Goal: Information Seeking & Learning: Learn about a topic

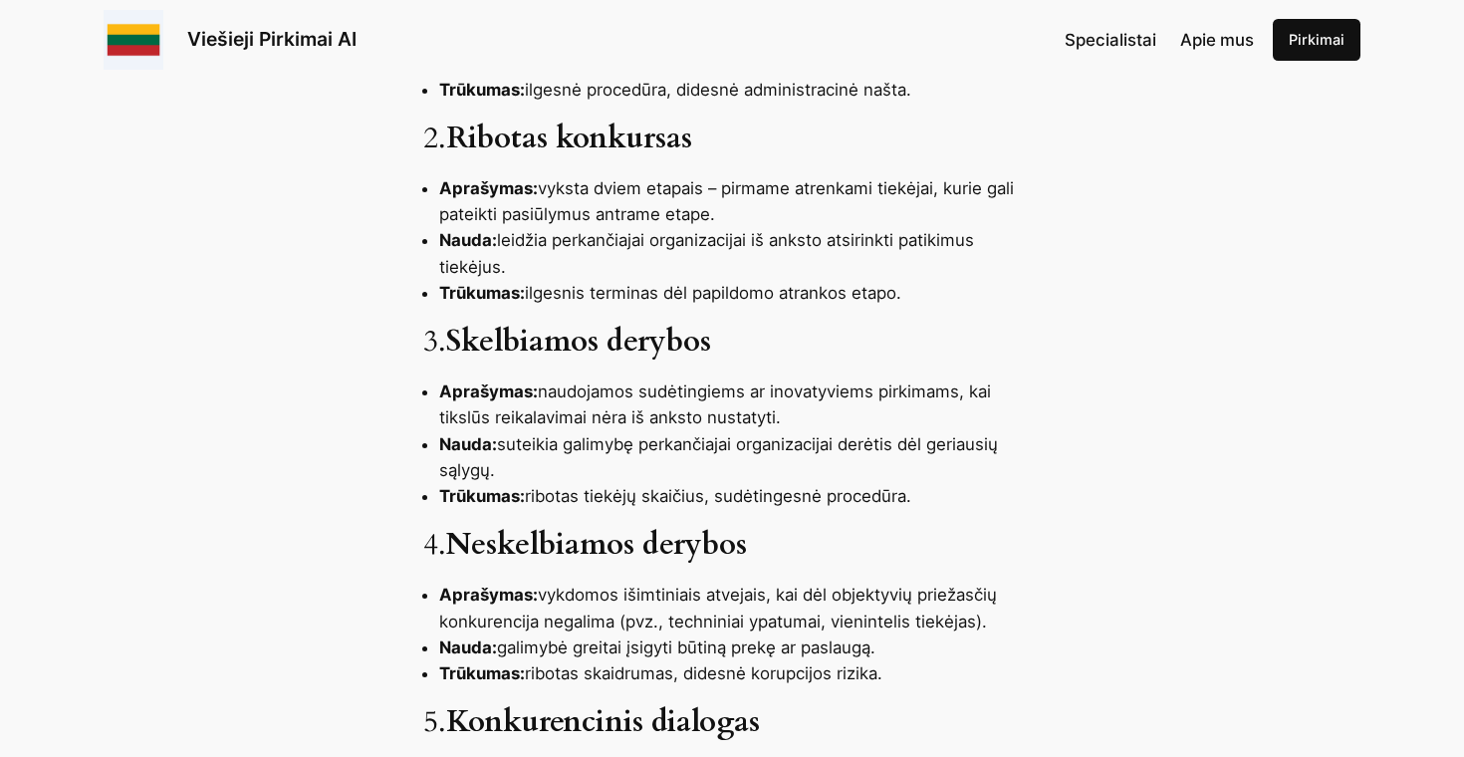
scroll to position [1009, 0]
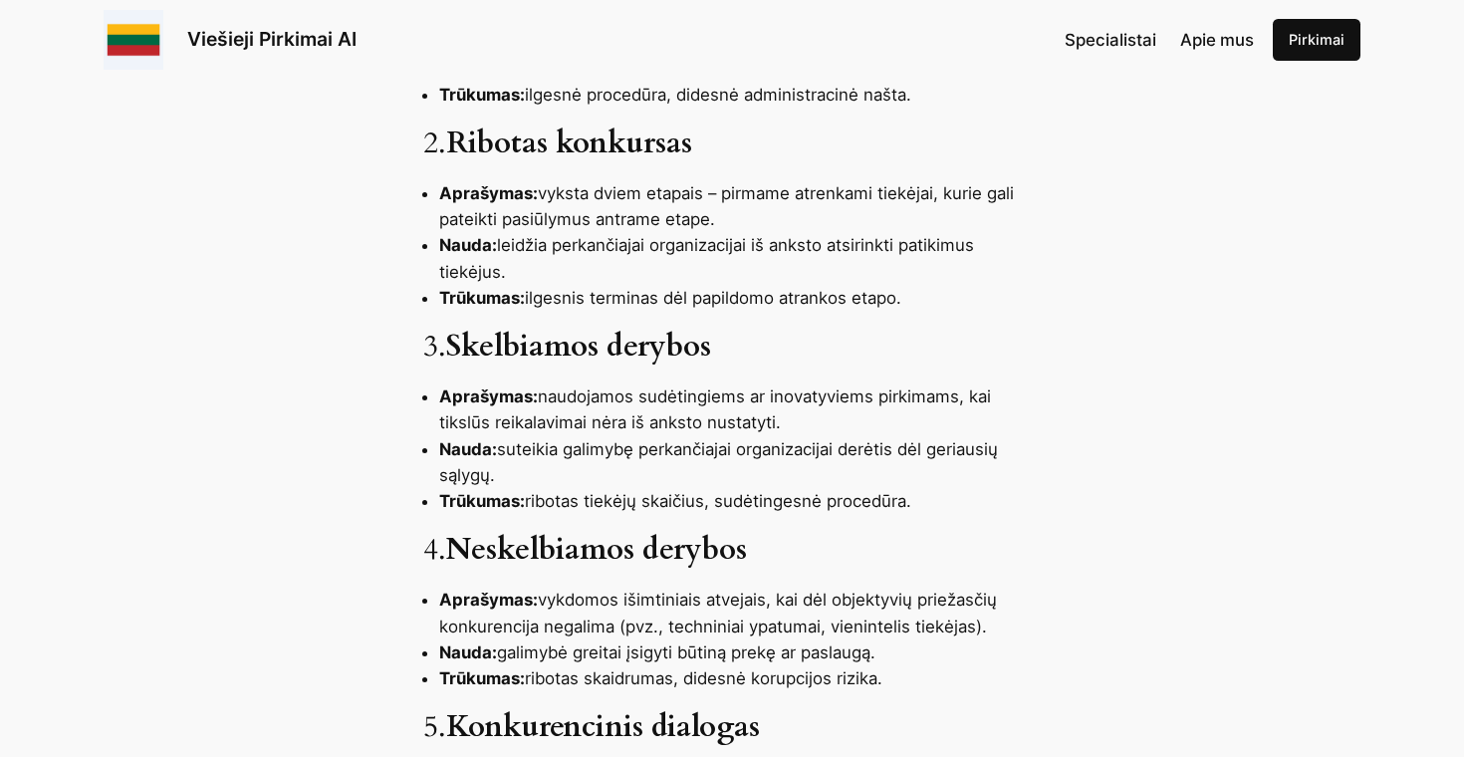
click at [612, 246] on li "Nauda: leidžia perkančiajai organizacijai iš anksto atsirinkti patikimus tiekėj…" at bounding box center [740, 258] width 602 height 52
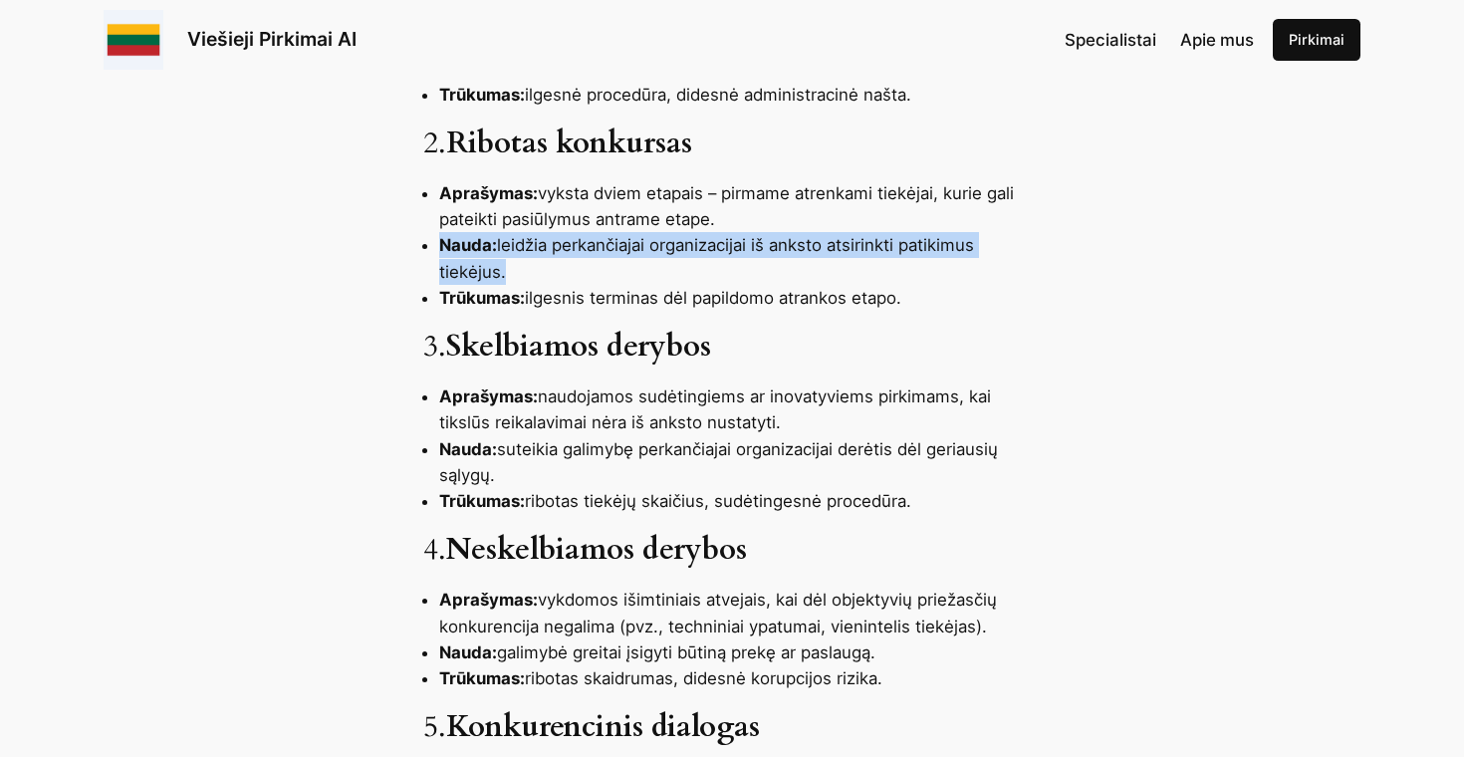
click at [616, 246] on li "Nauda: leidžia perkančiajai organizacijai iš anksto atsirinkti patikimus tiekėj…" at bounding box center [740, 258] width 602 height 52
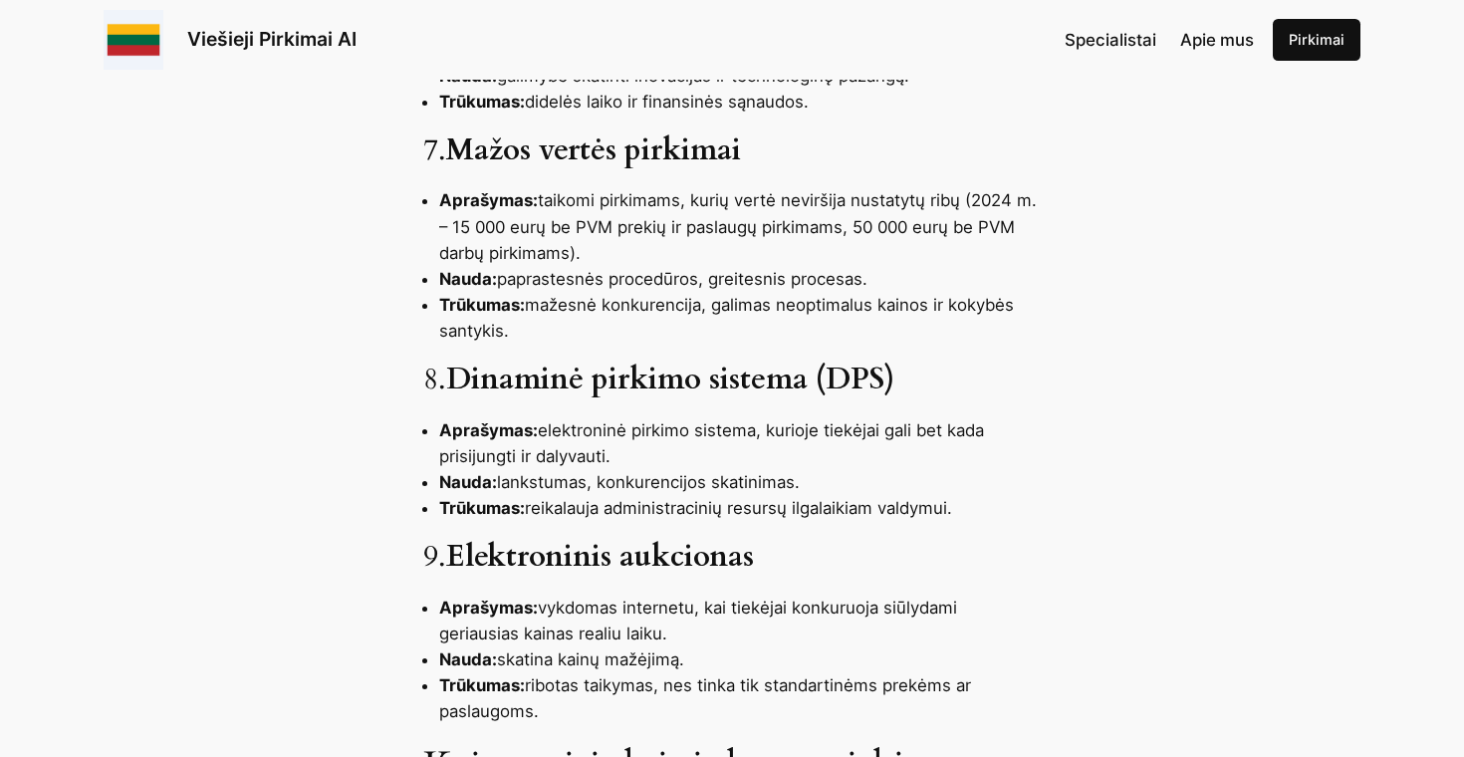
scroll to position [1935, 0]
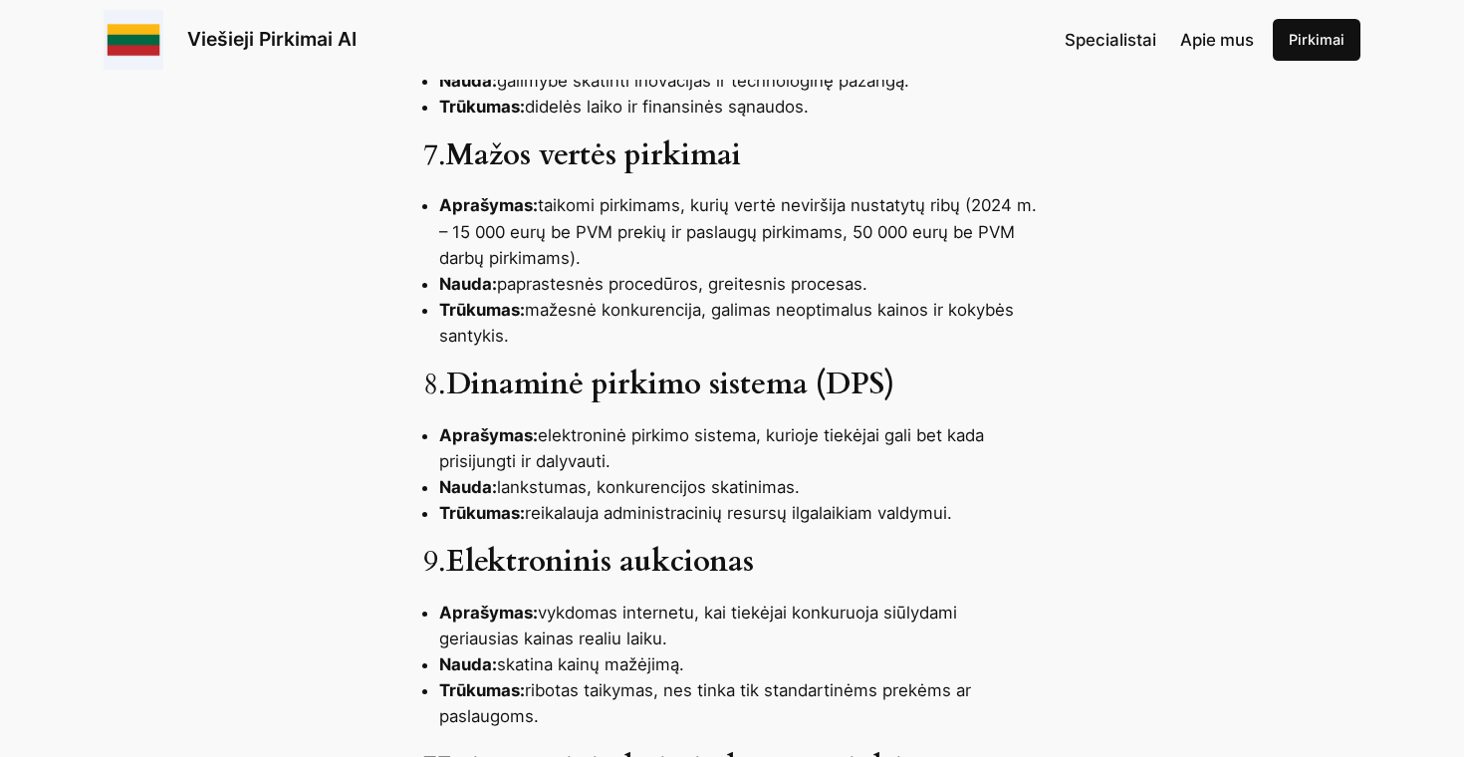
click at [686, 299] on li "Trūkumas: mažesnė konkurencija, galimas neoptimalus kainos ir kokybės santykis." at bounding box center [740, 323] width 602 height 52
click at [695, 284] on li "Nauda: paprastesnės procedūros, greitesnis procesas." at bounding box center [740, 284] width 602 height 26
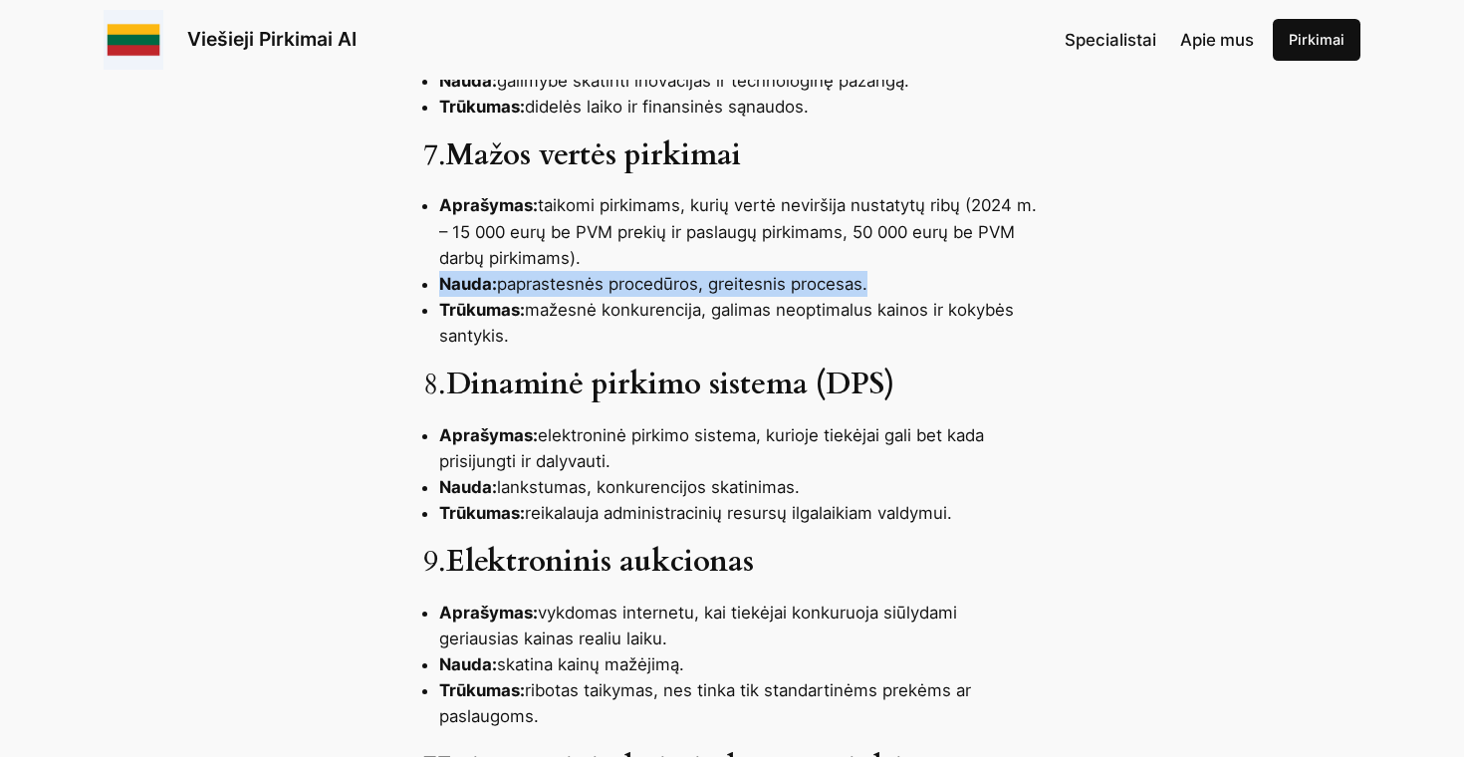
click at [695, 284] on li "Nauda: paprastesnės procedūros, greitesnis procesas." at bounding box center [740, 284] width 602 height 26
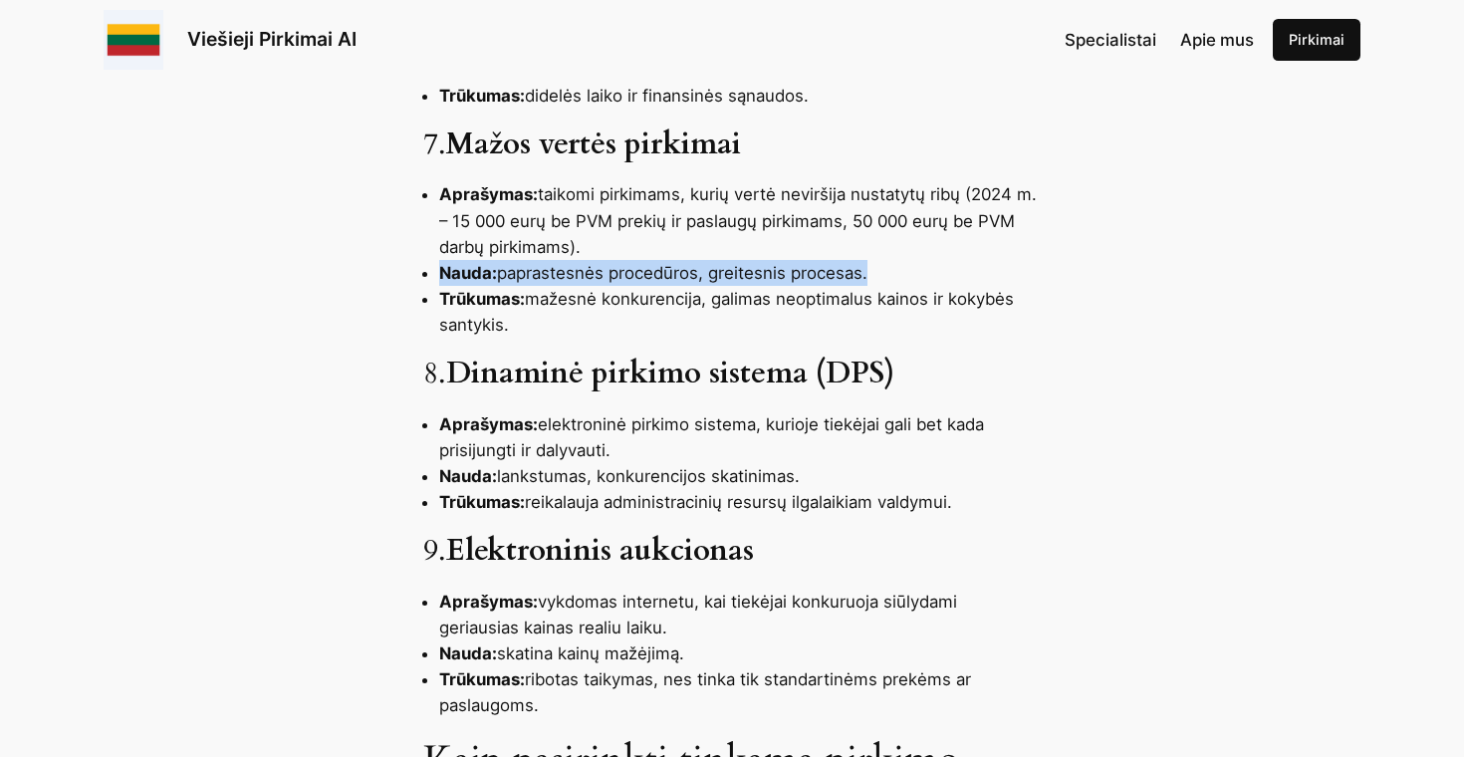
scroll to position [1943, 0]
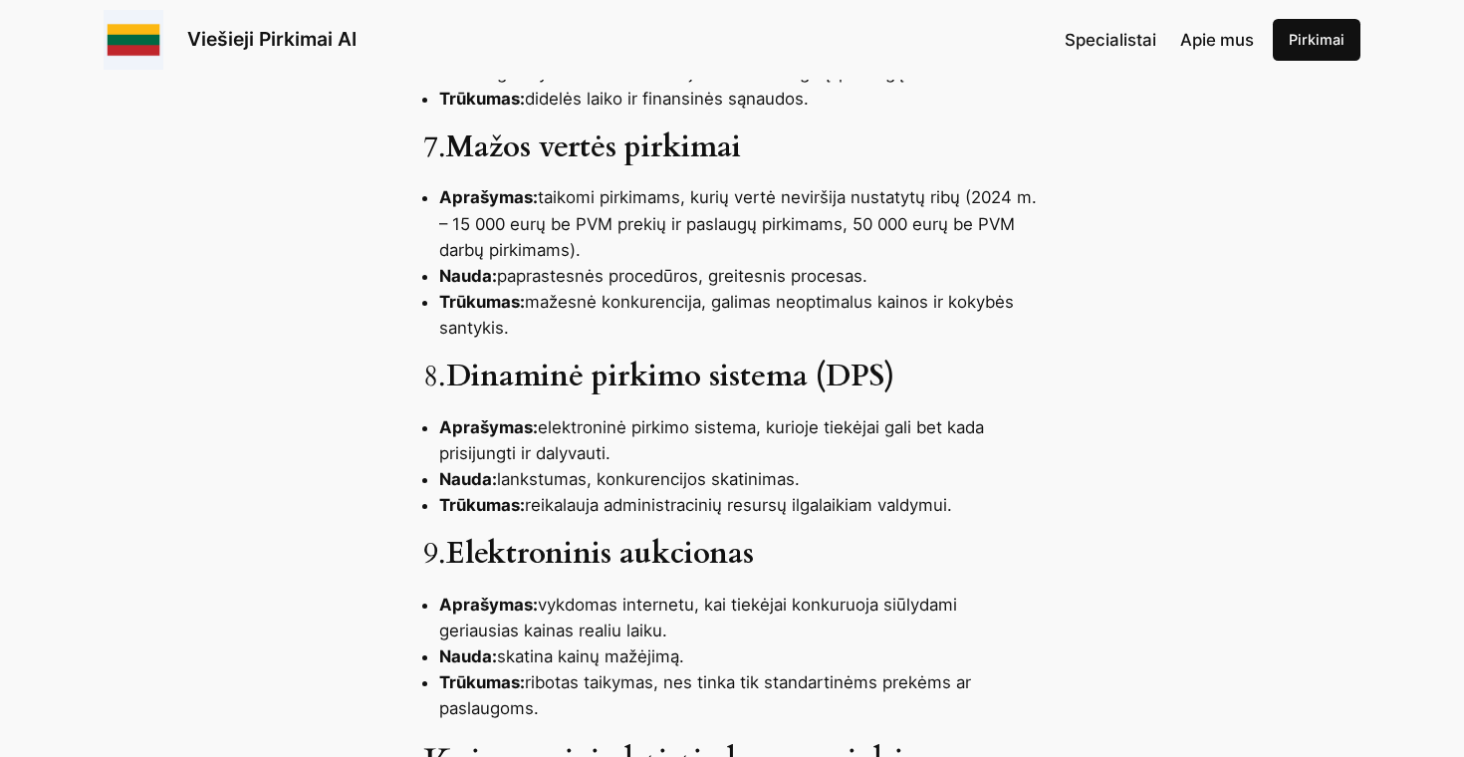
click at [697, 204] on li "Aprašymas: taikomi pirkimams, kurių vertė neviršija nustatytų ribų (2024 m. – 1…" at bounding box center [740, 223] width 602 height 78
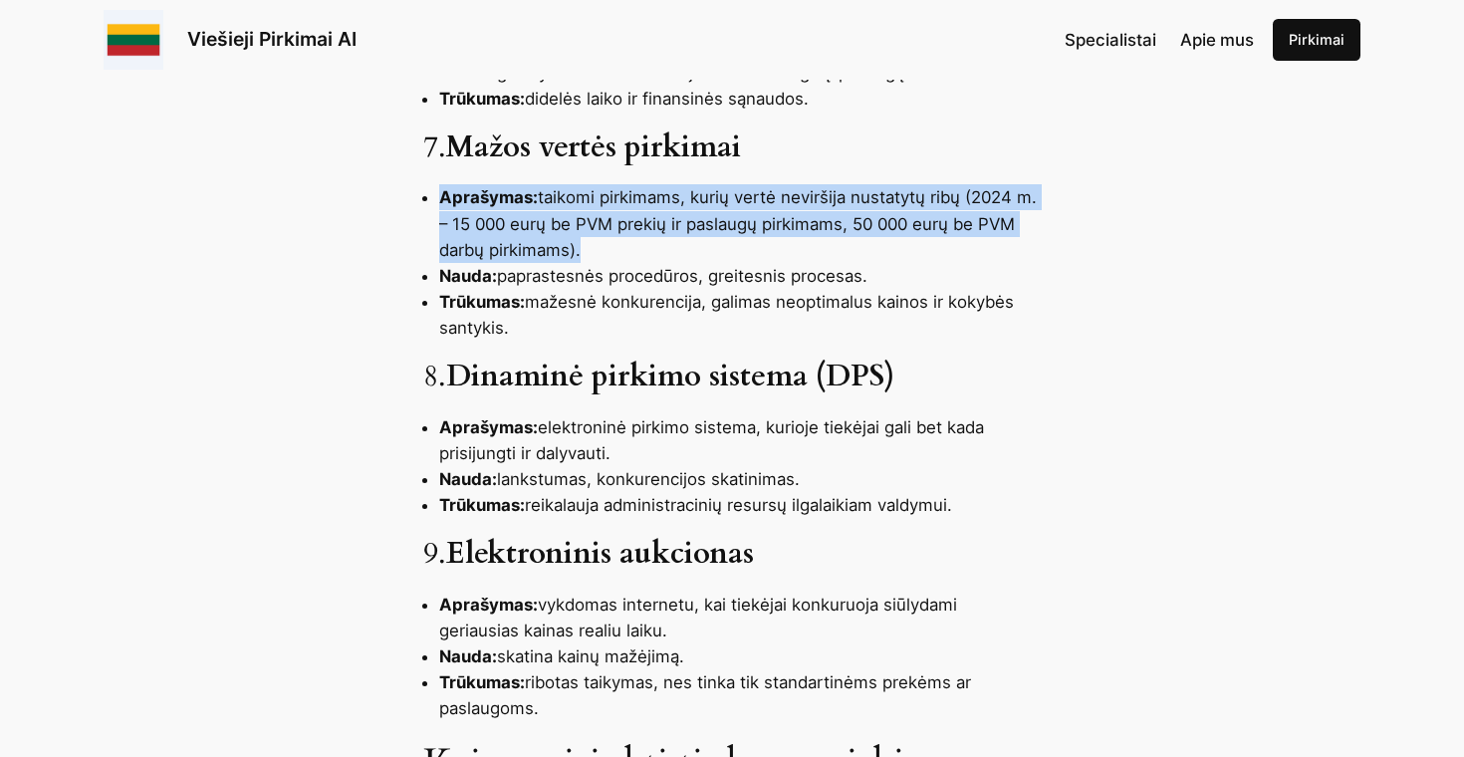
click at [697, 204] on li "Aprašymas: taikomi pirkimams, kurių vertė neviršija nustatytų ribų (2024 m. – 1…" at bounding box center [740, 223] width 602 height 78
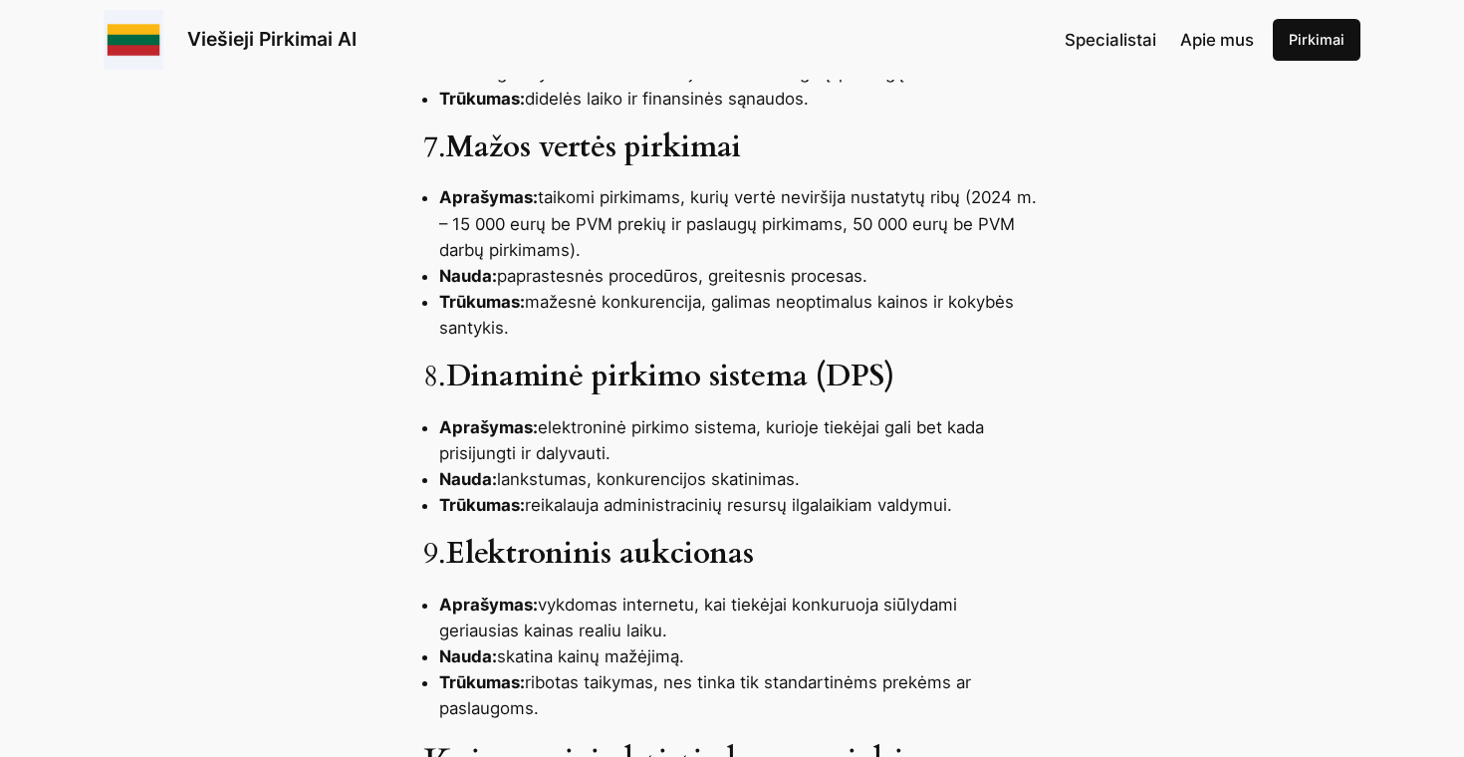
click at [702, 253] on li "Aprašymas: taikomi pirkimams, kurių vertė neviršija nustatytų ribų (2024 m. – 1…" at bounding box center [740, 223] width 602 height 78
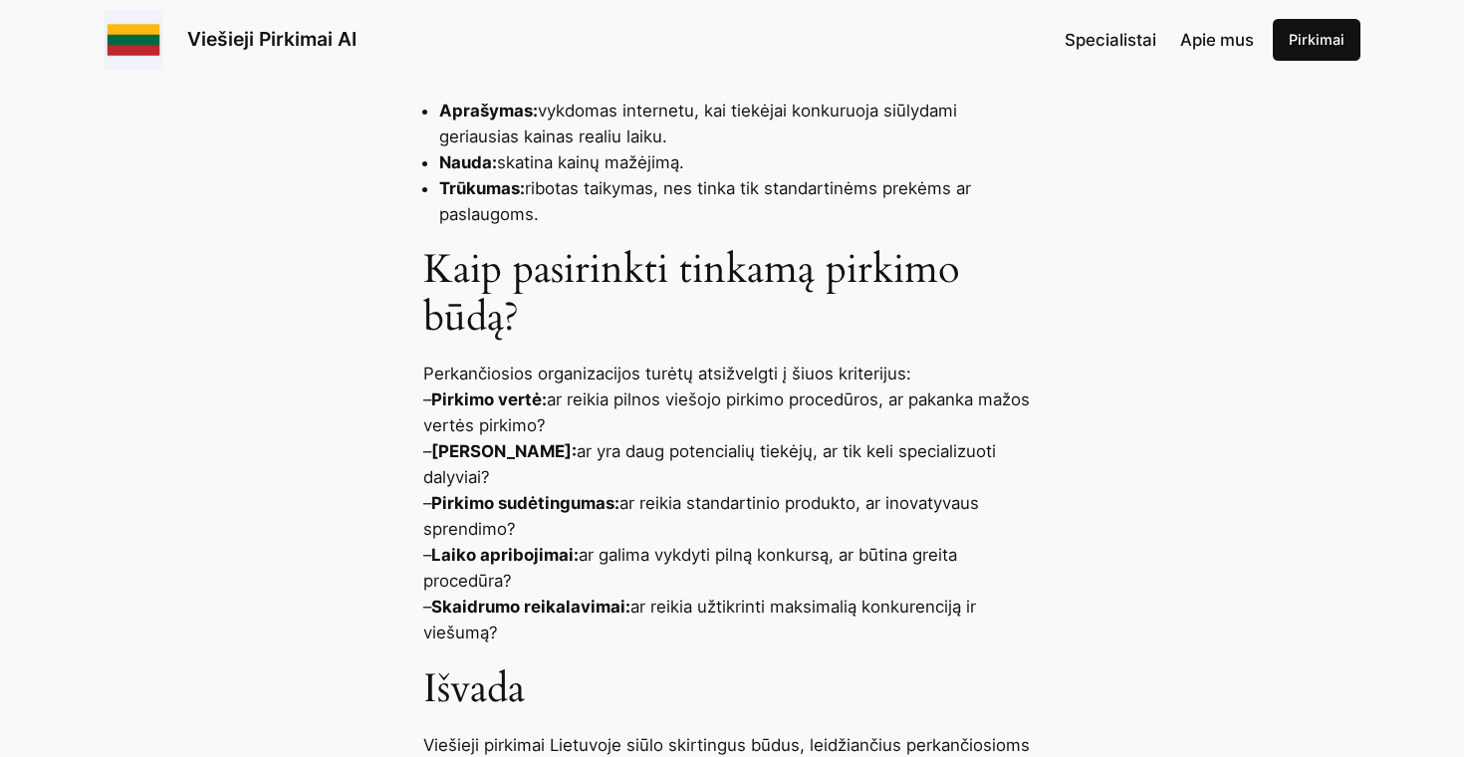
scroll to position [2438, 0]
click at [689, 402] on p "Perkančiosios organizacijos turėtų atsižvelgti į šiuos kriterijus: – Pirkimo ve…" at bounding box center [731, 502] width 617 height 285
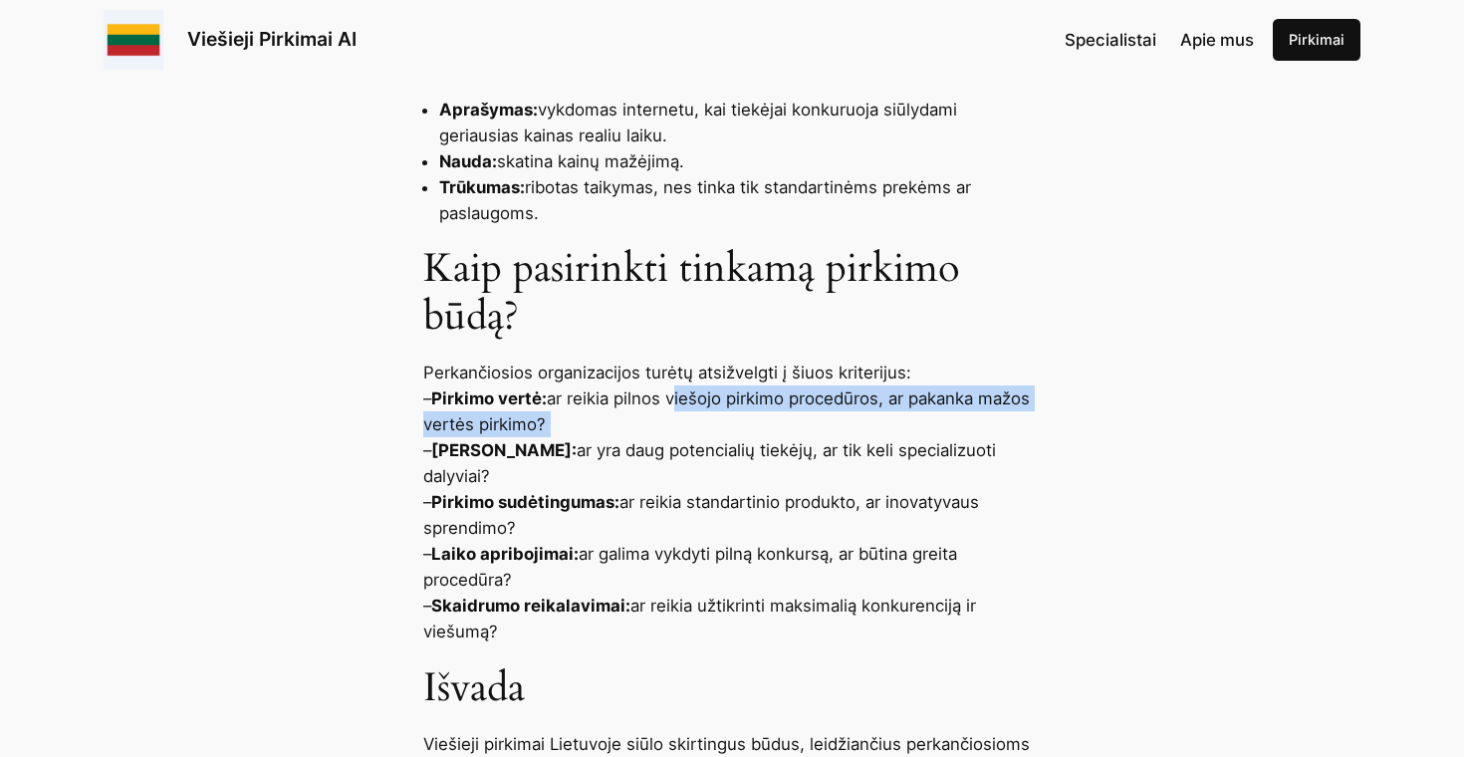
drag, startPoint x: 689, startPoint y: 402, endPoint x: 709, endPoint y: 425, distance: 30.4
click at [709, 425] on p "Perkančiosios organizacijos turėtų atsižvelgti į šiuos kriterijus: – Pirkimo ve…" at bounding box center [731, 502] width 617 height 285
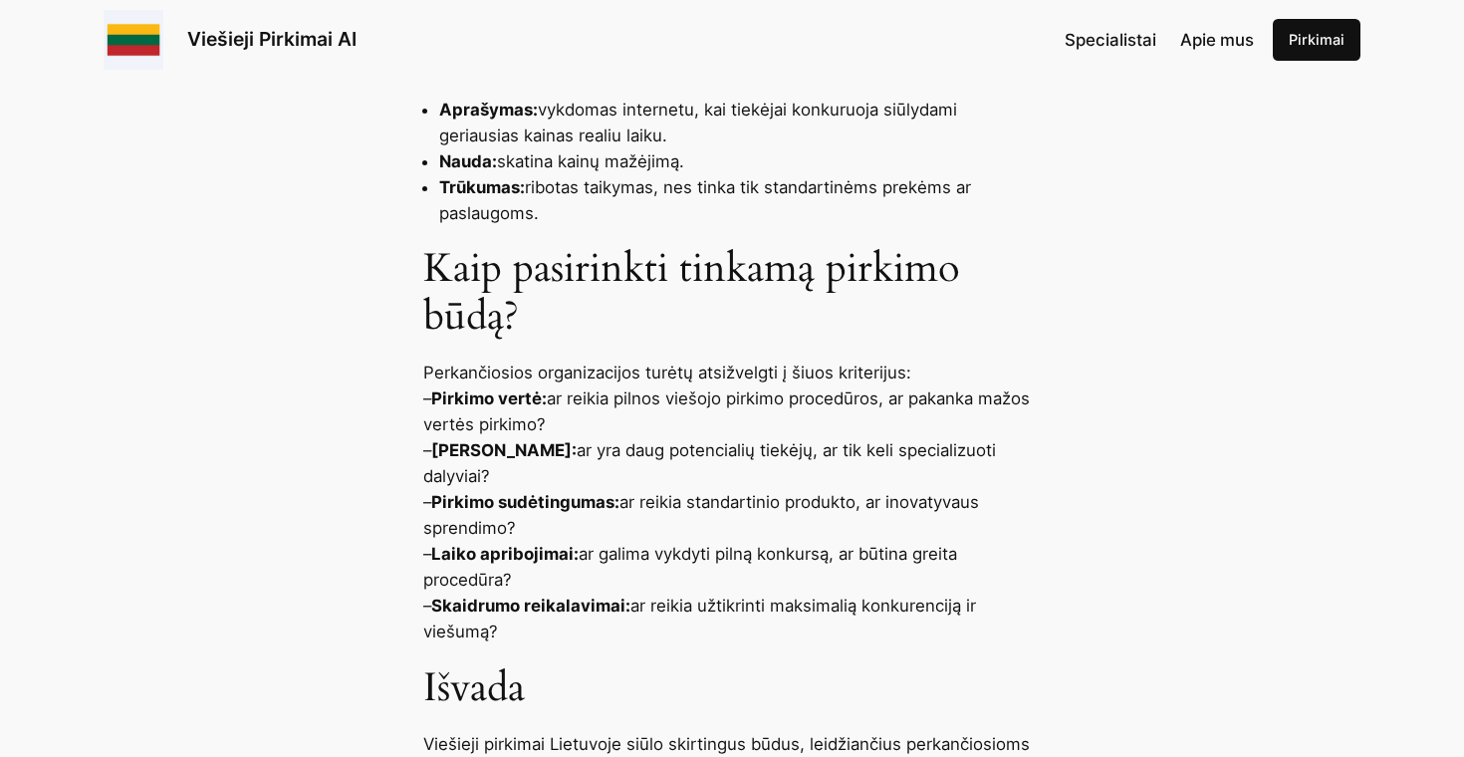
click at [714, 445] on p "Perkančiosios organizacijos turėtų atsižvelgti į šiuos kriterijus: – Pirkimo ve…" at bounding box center [731, 502] width 617 height 285
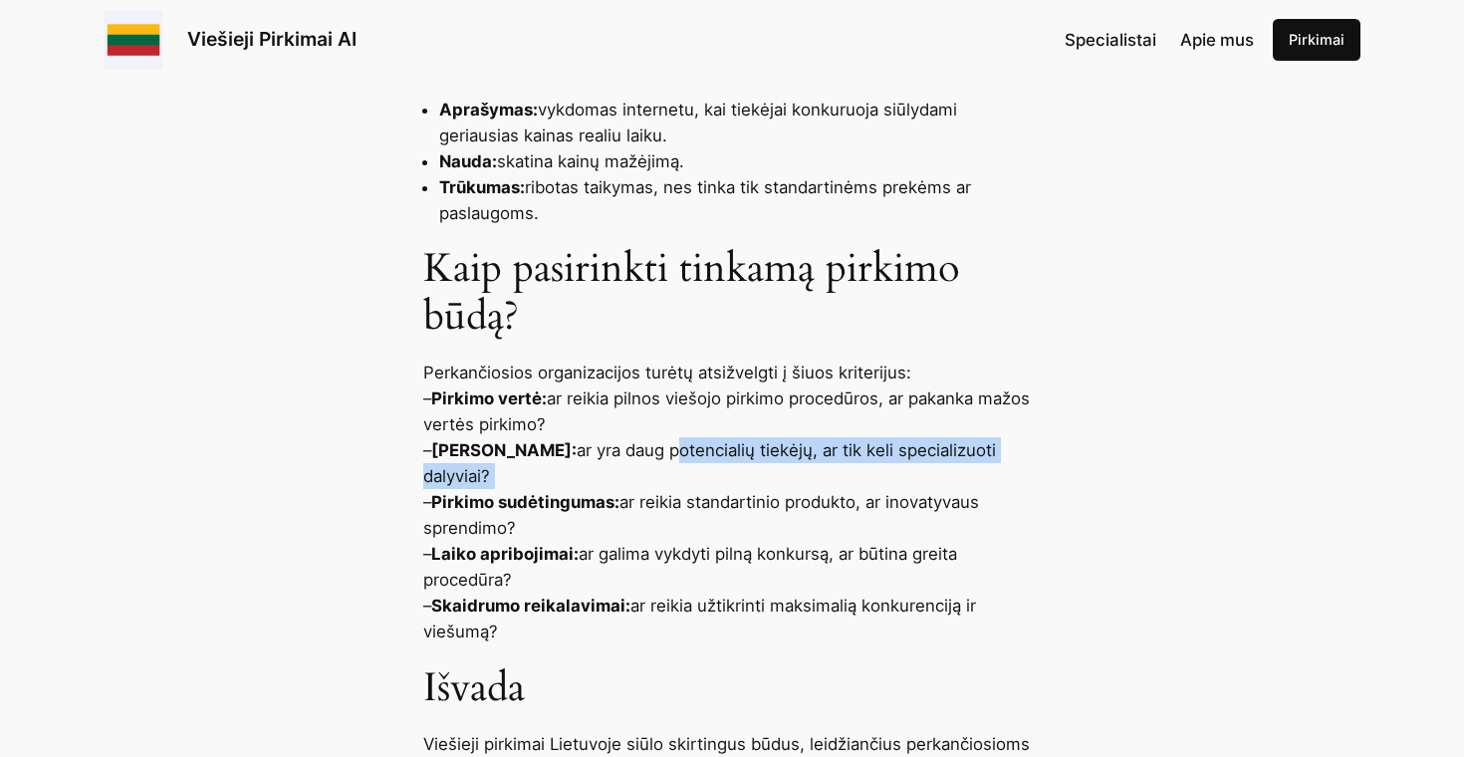
drag, startPoint x: 714, startPoint y: 445, endPoint x: 733, endPoint y: 464, distance: 26.8
click at [733, 464] on p "Perkančiosios organizacijos turėtų atsižvelgti į šiuos kriterijus: – Pirkimo ve…" at bounding box center [731, 502] width 617 height 285
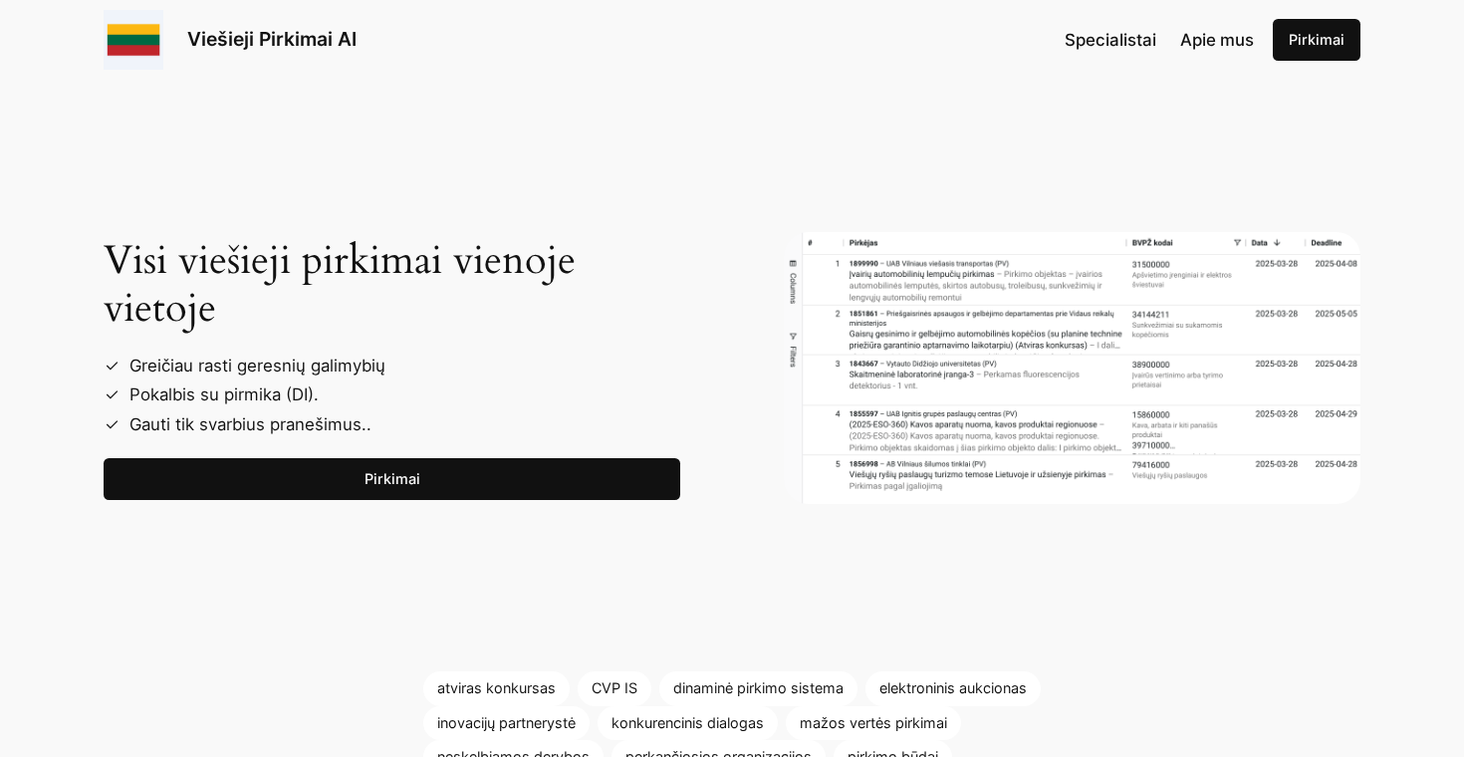
scroll to position [3883, 0]
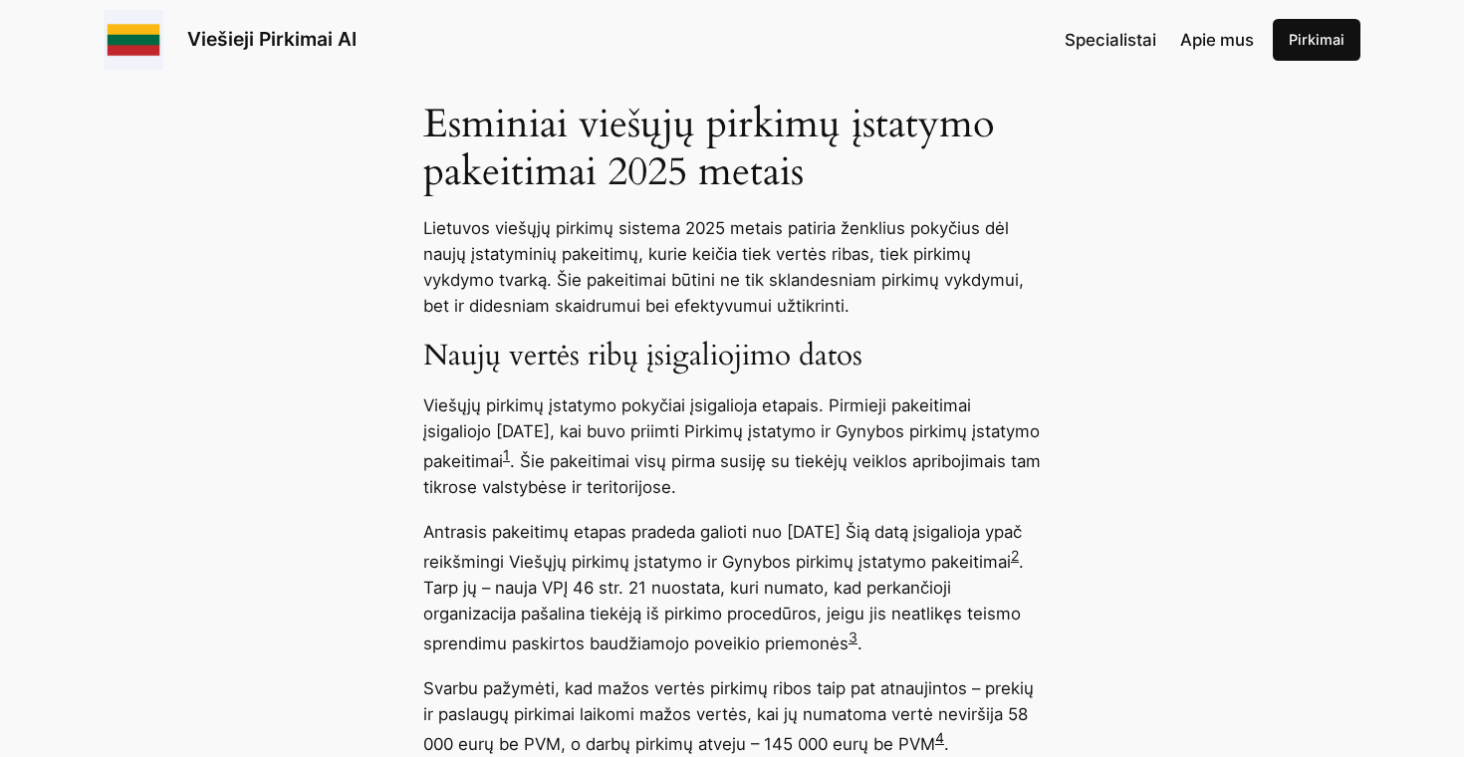
scroll to position [1367, 0]
